Goal: Information Seeking & Learning: Check status

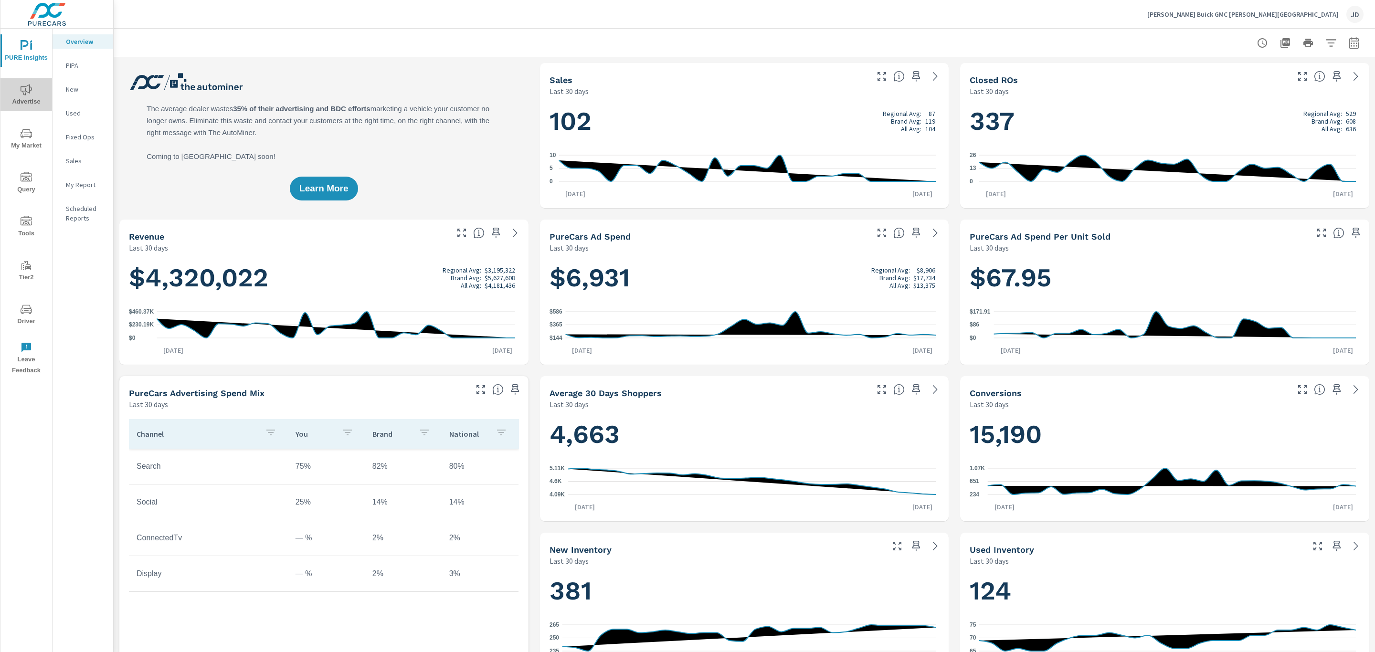
click at [36, 98] on span "Advertise" at bounding box center [26, 95] width 46 height 23
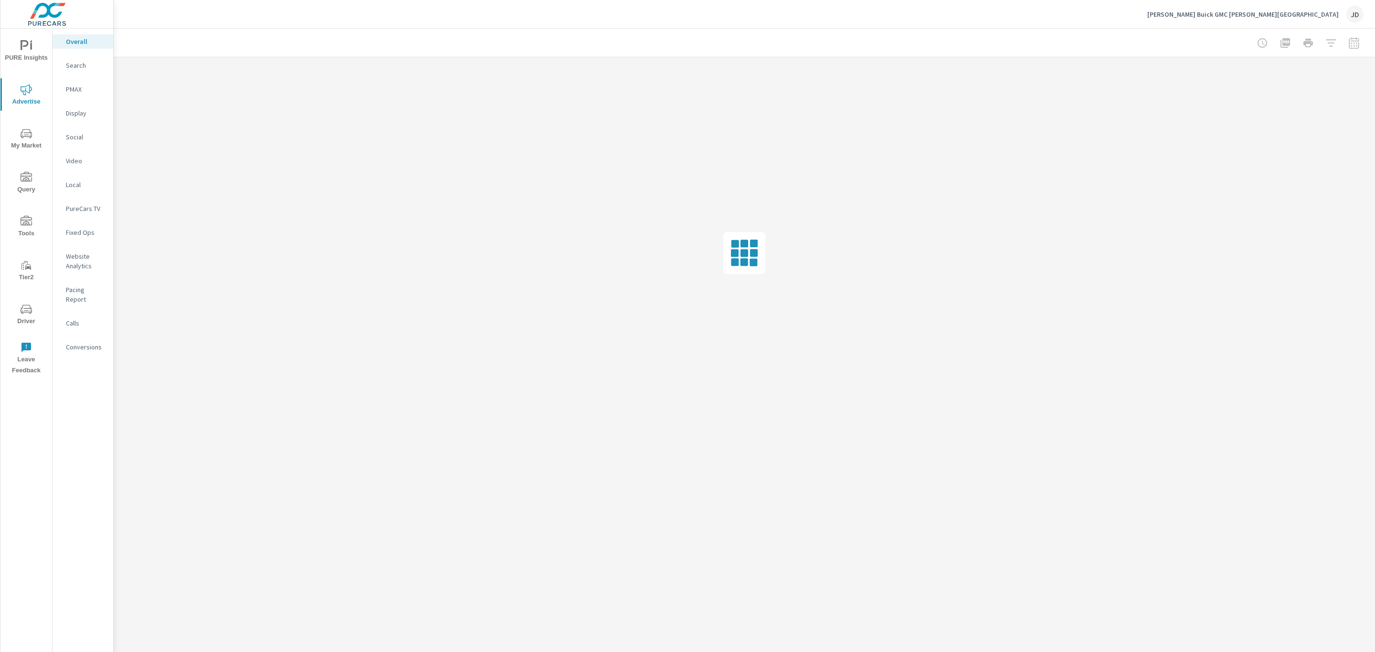
click at [78, 91] on p "PMAX" at bounding box center [86, 89] width 40 height 10
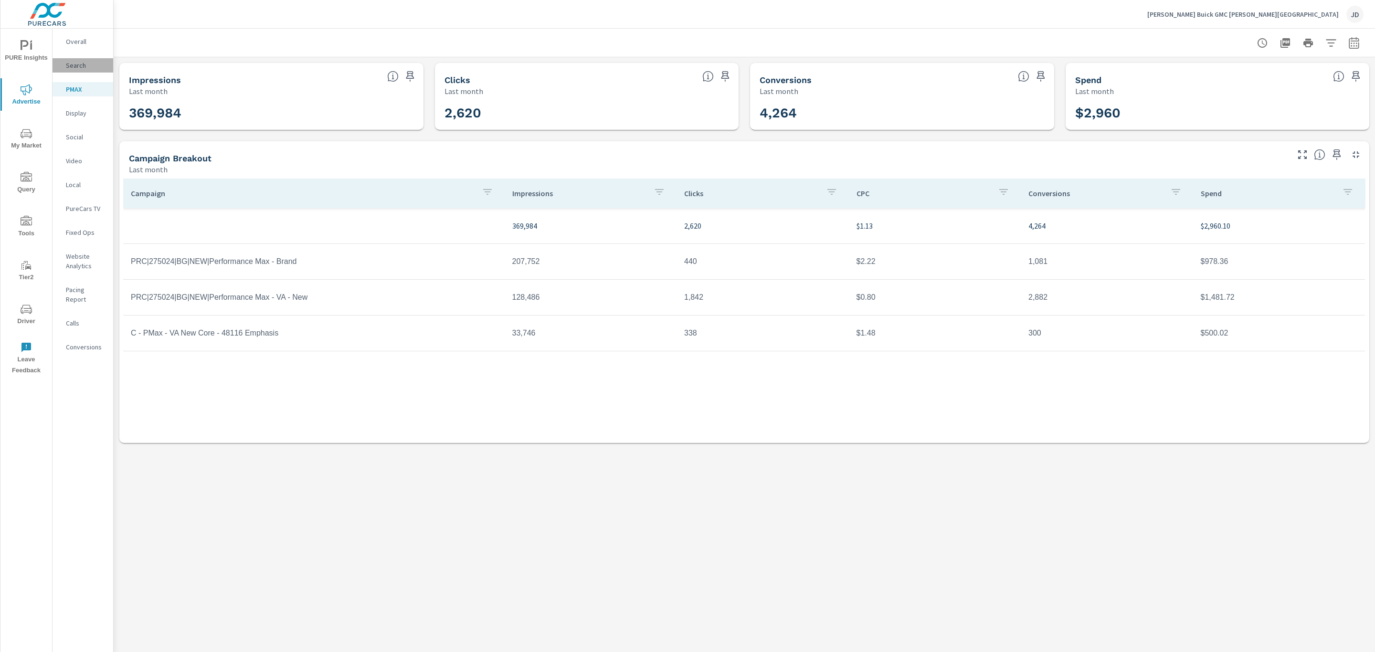
click at [88, 65] on p "Search" at bounding box center [86, 66] width 40 height 10
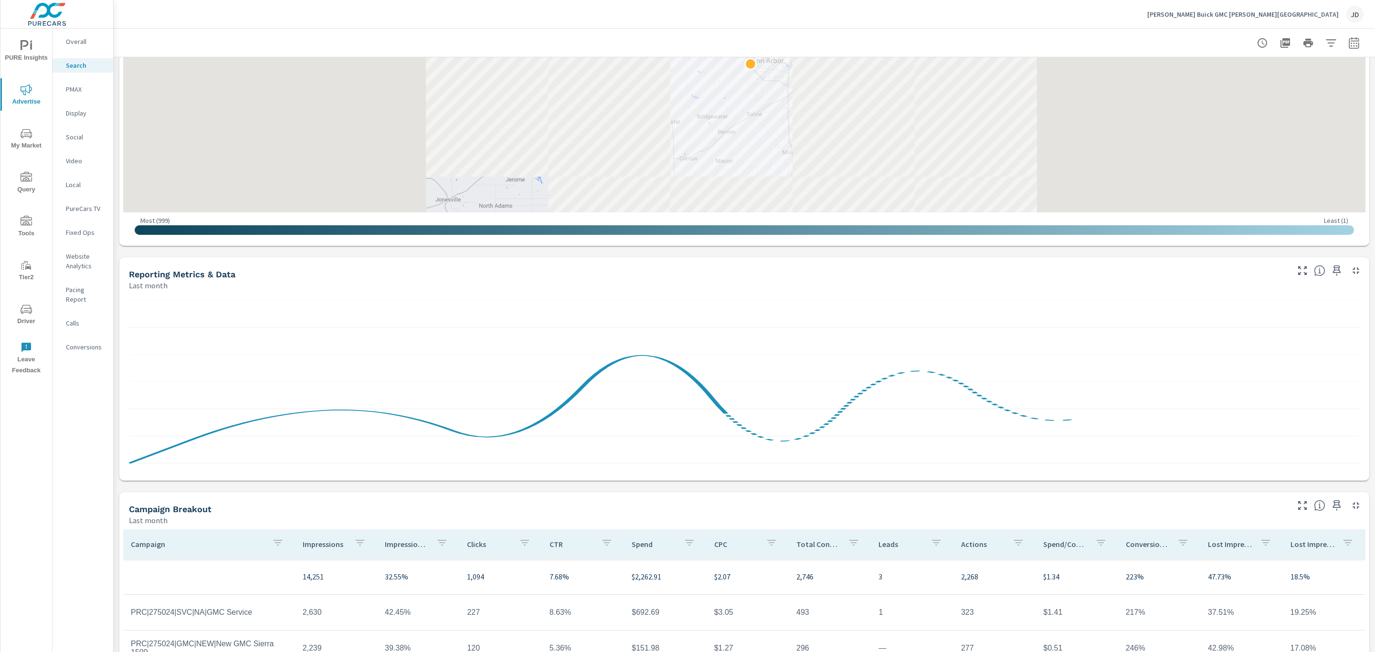
scroll to position [422, 0]
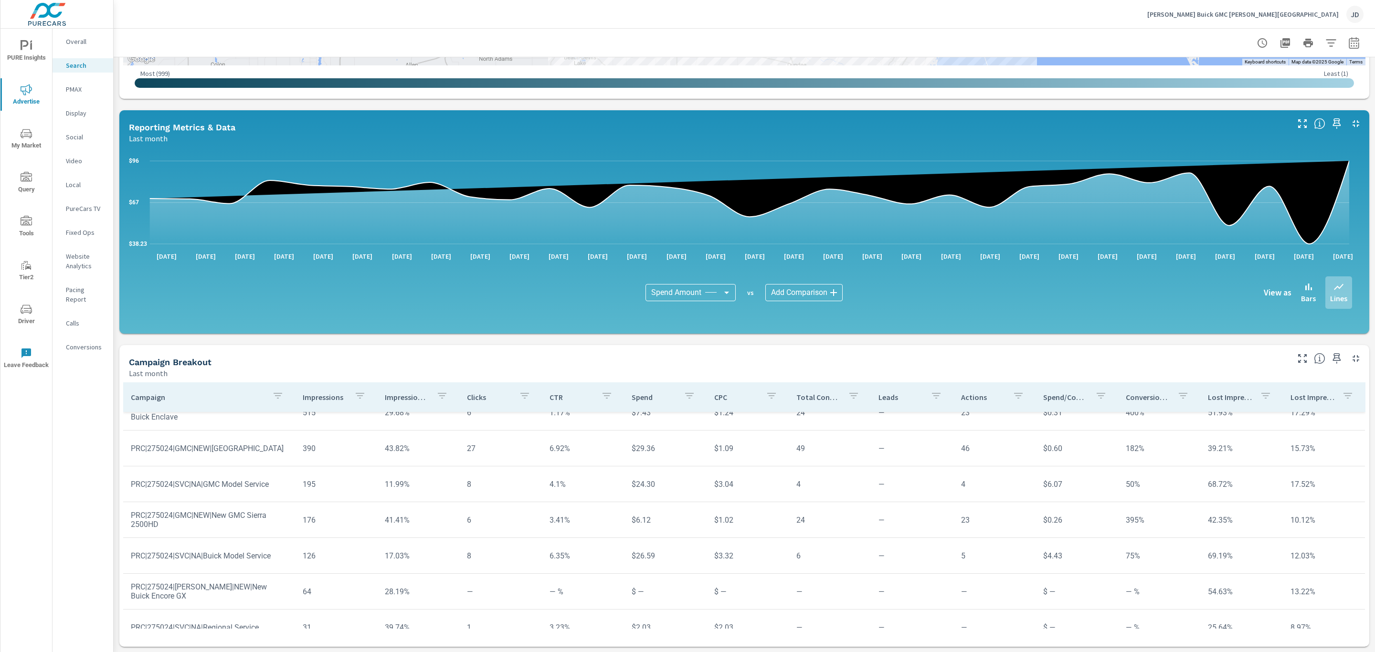
scroll to position [411, 0]
click at [25, 300] on button "Driver" at bounding box center [26, 314] width 52 height 32
